Goal: Navigation & Orientation: Find specific page/section

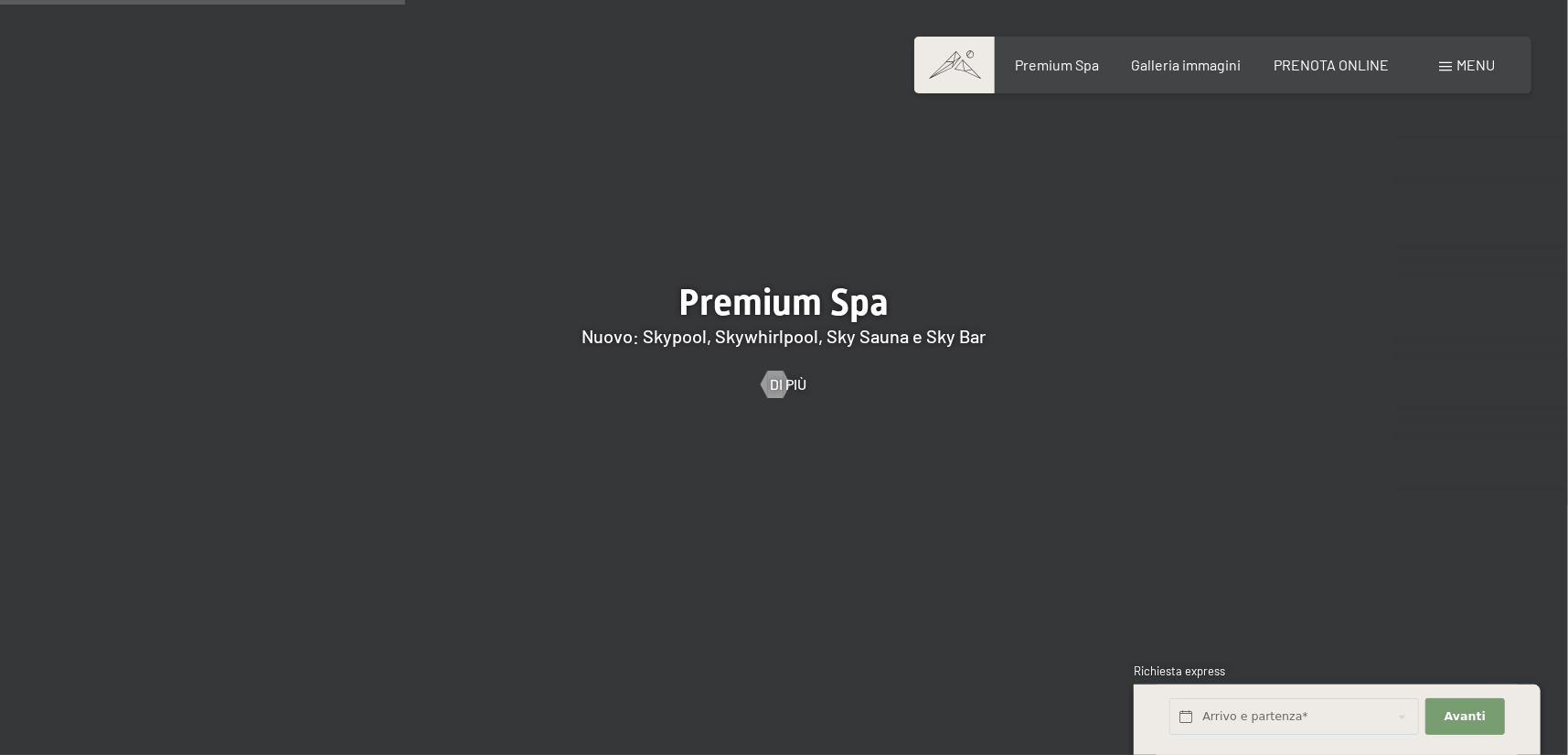
scroll to position [2561, 0]
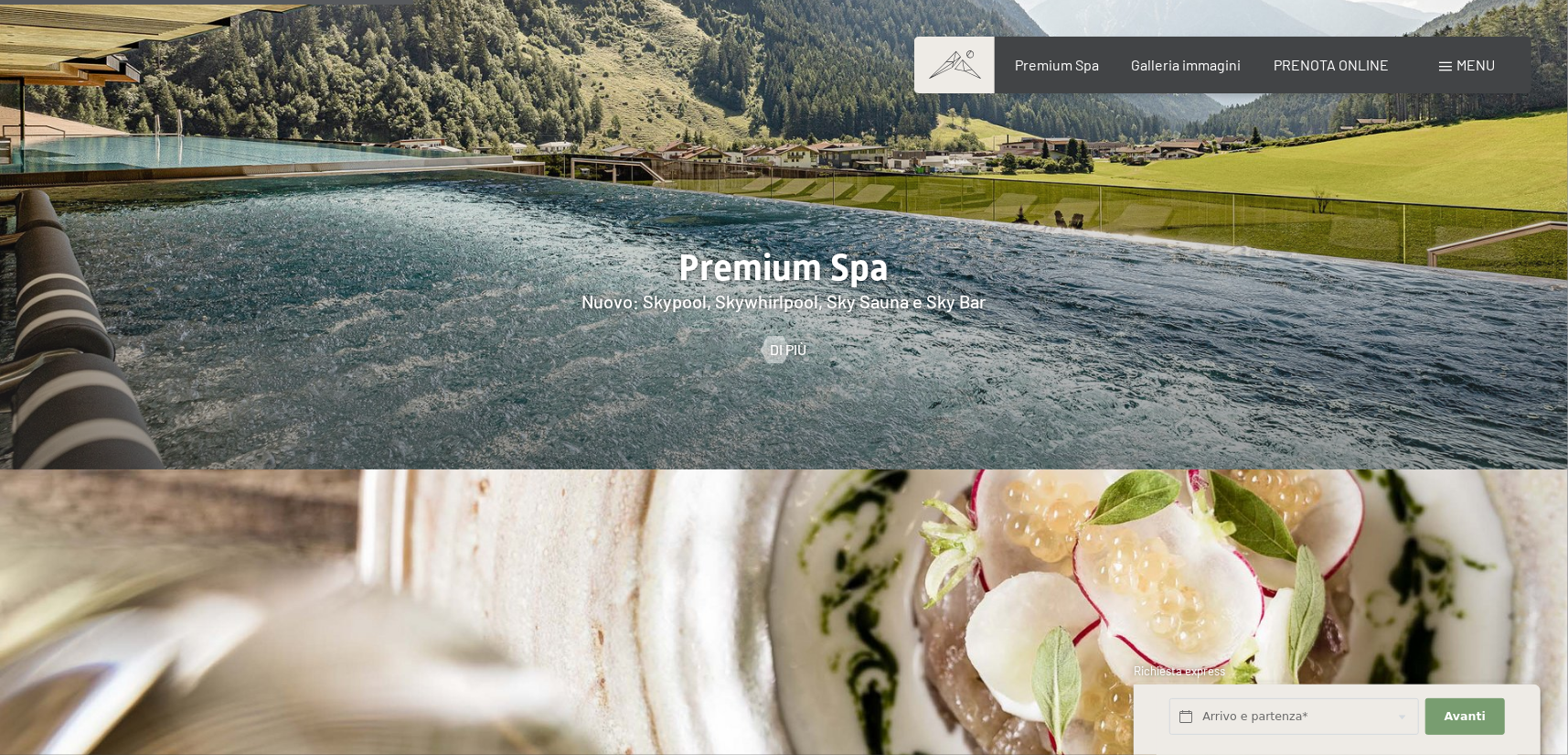
click at [1479, 67] on span "Menu" at bounding box center [1475, 64] width 38 height 18
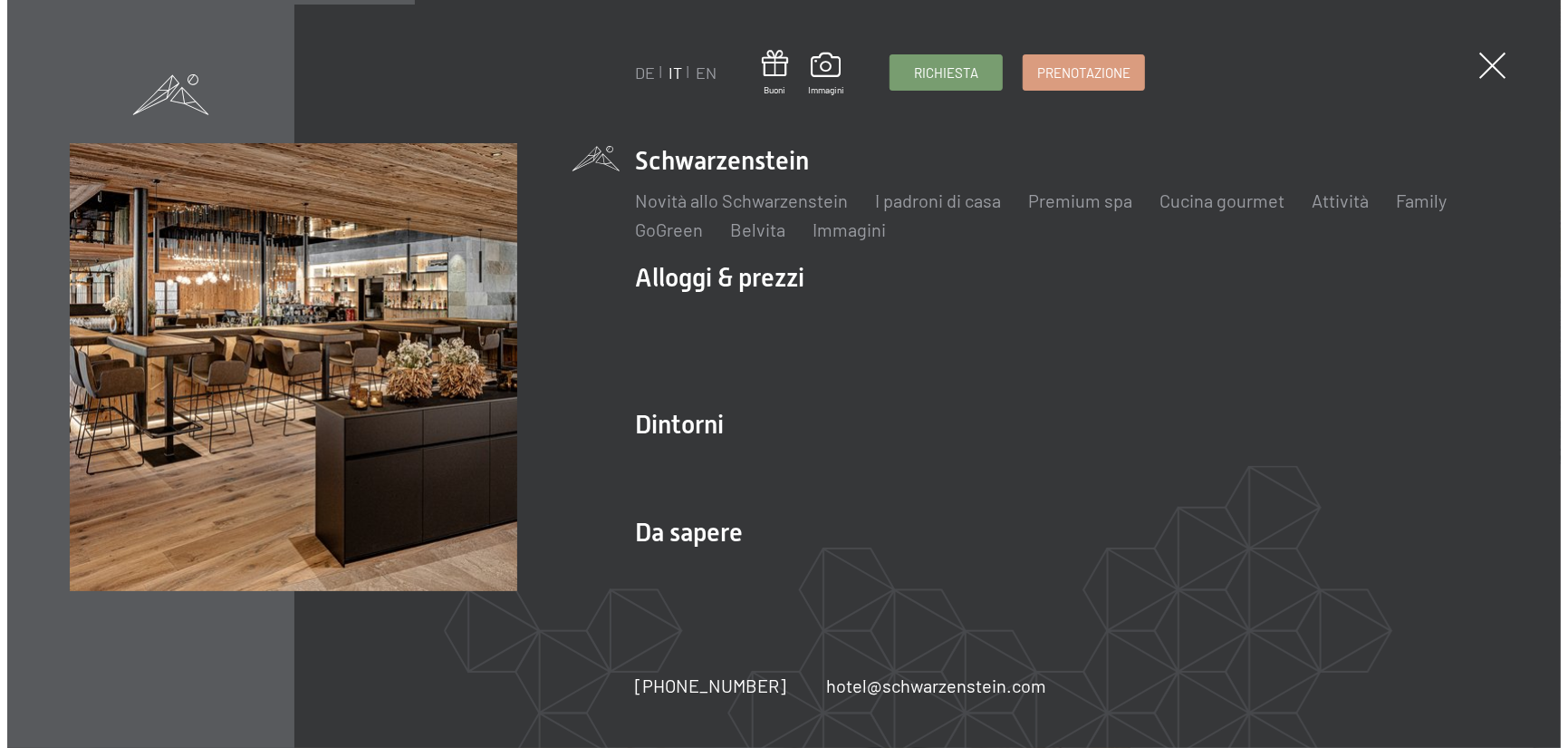
scroll to position [2543, 0]
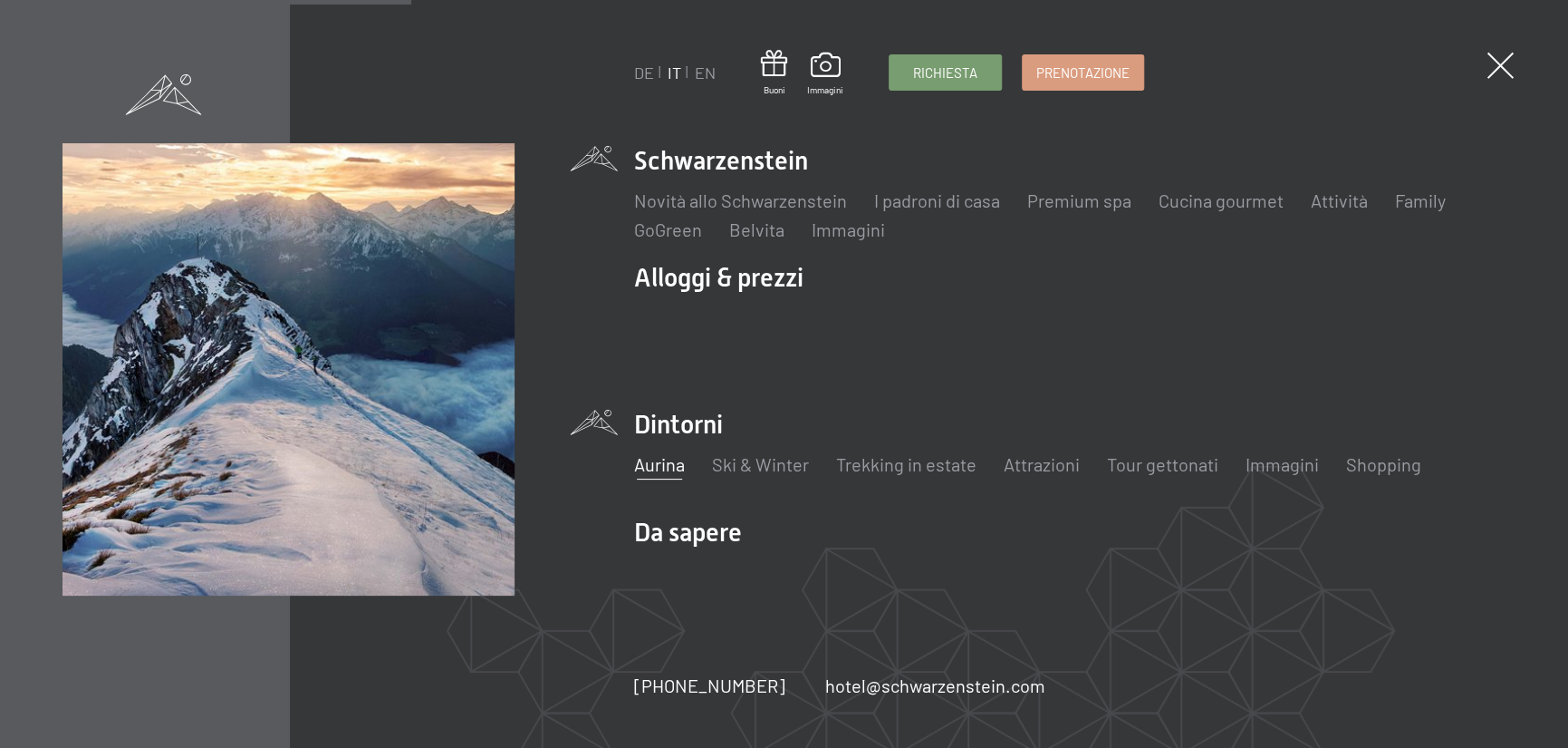
click at [660, 469] on link "Aurina" at bounding box center [659, 464] width 51 height 22
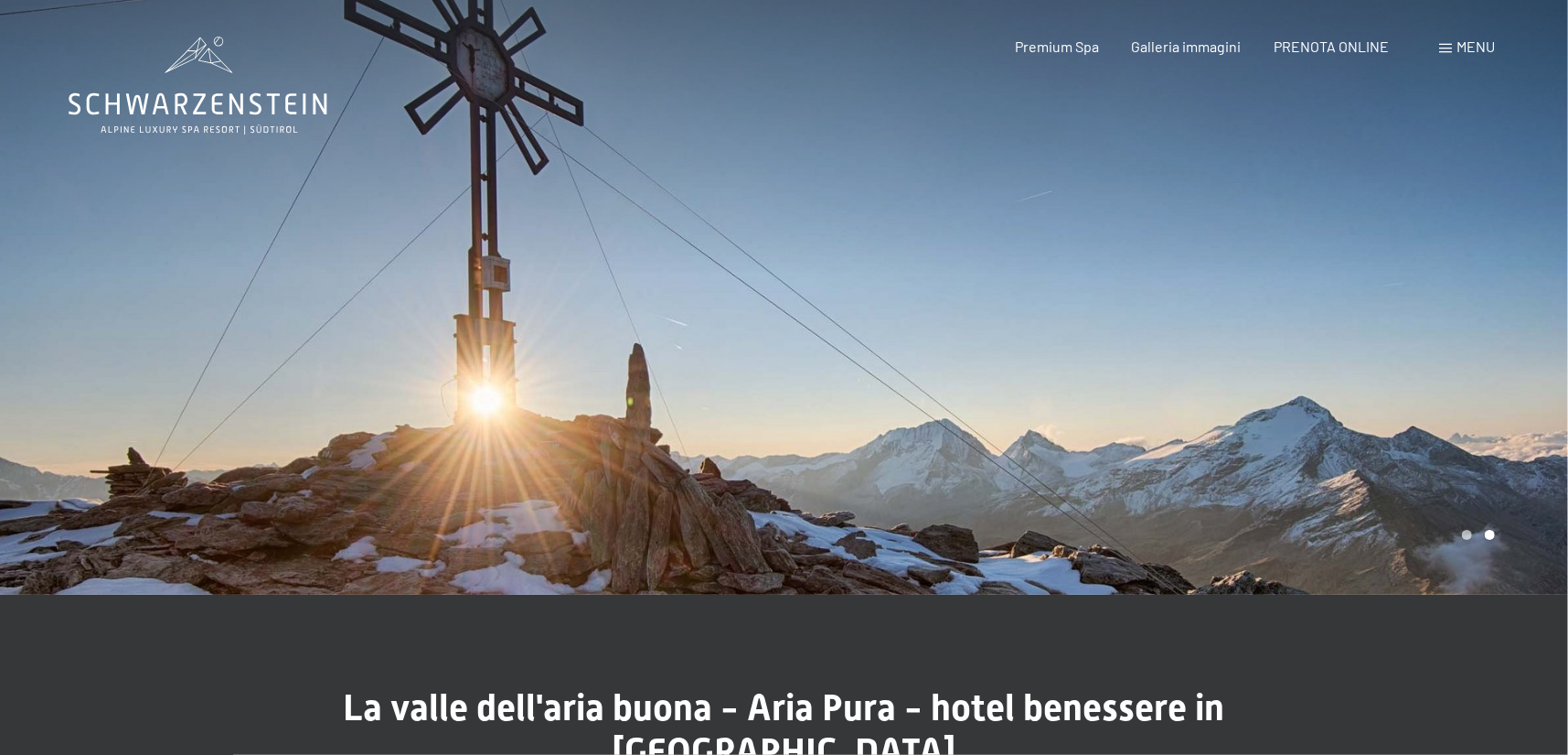
click at [1476, 46] on span "Menu" at bounding box center [1475, 45] width 38 height 18
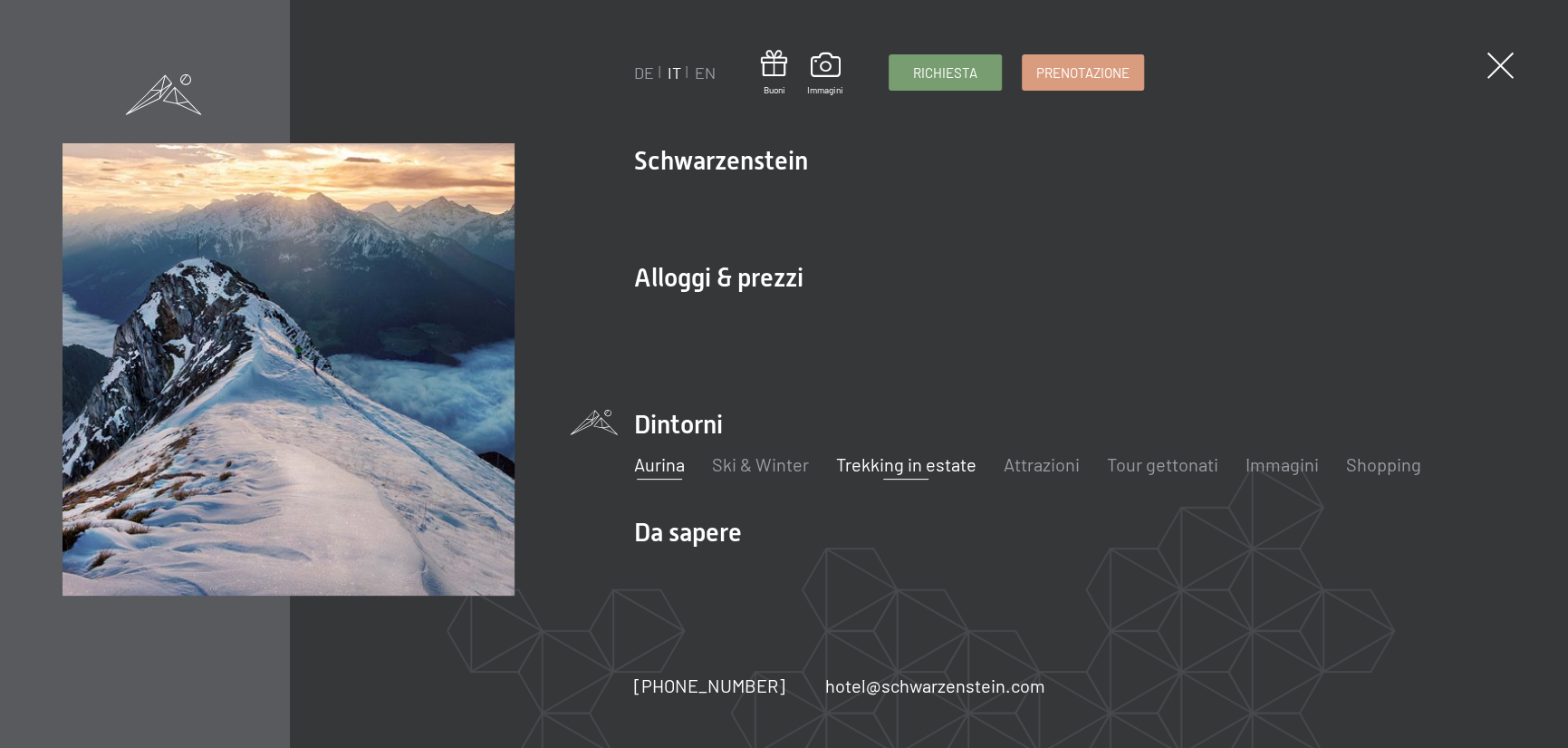
click at [922, 470] on link "Trekking in estate" at bounding box center [906, 464] width 141 height 22
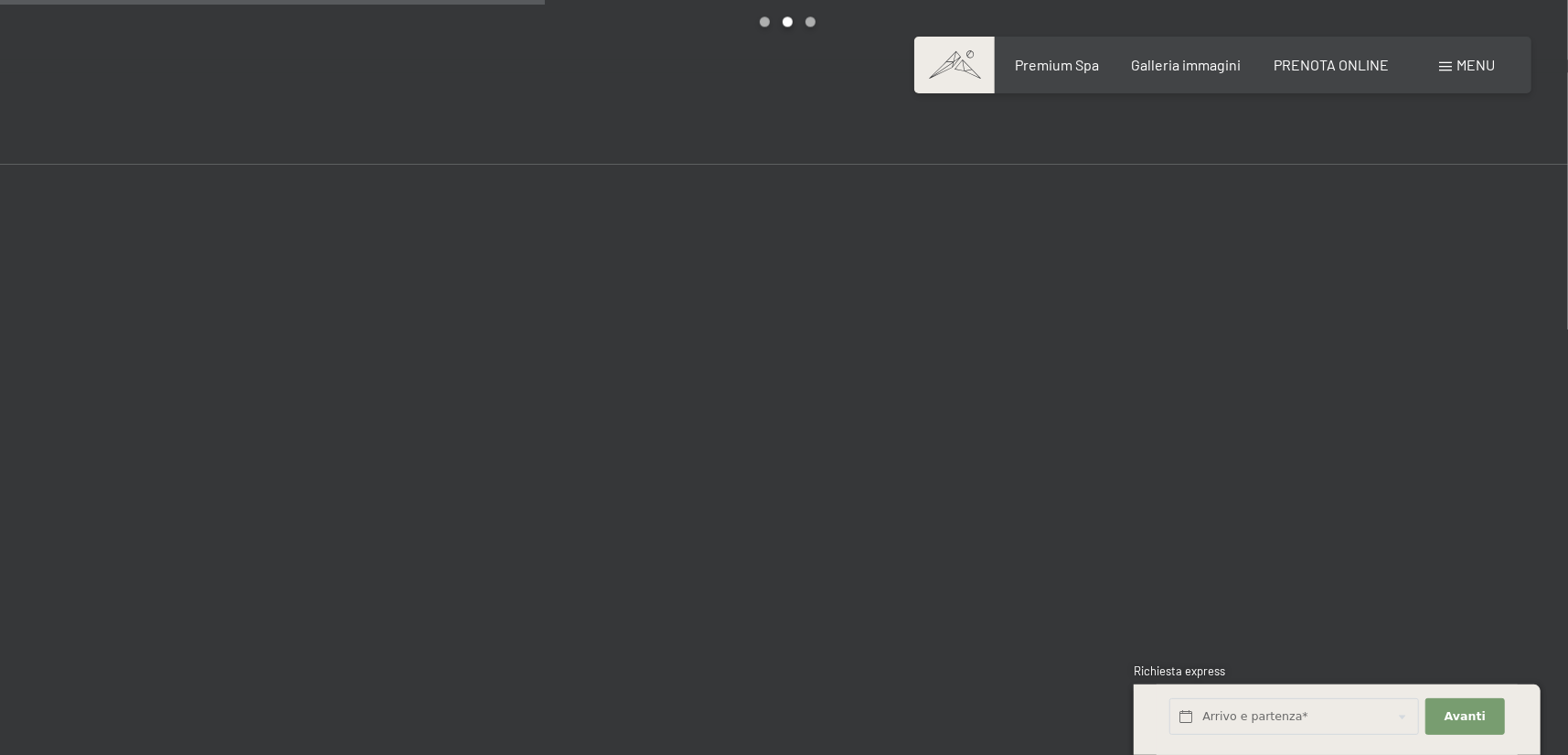
scroll to position [3377, 0]
